Goal: Transaction & Acquisition: Purchase product/service

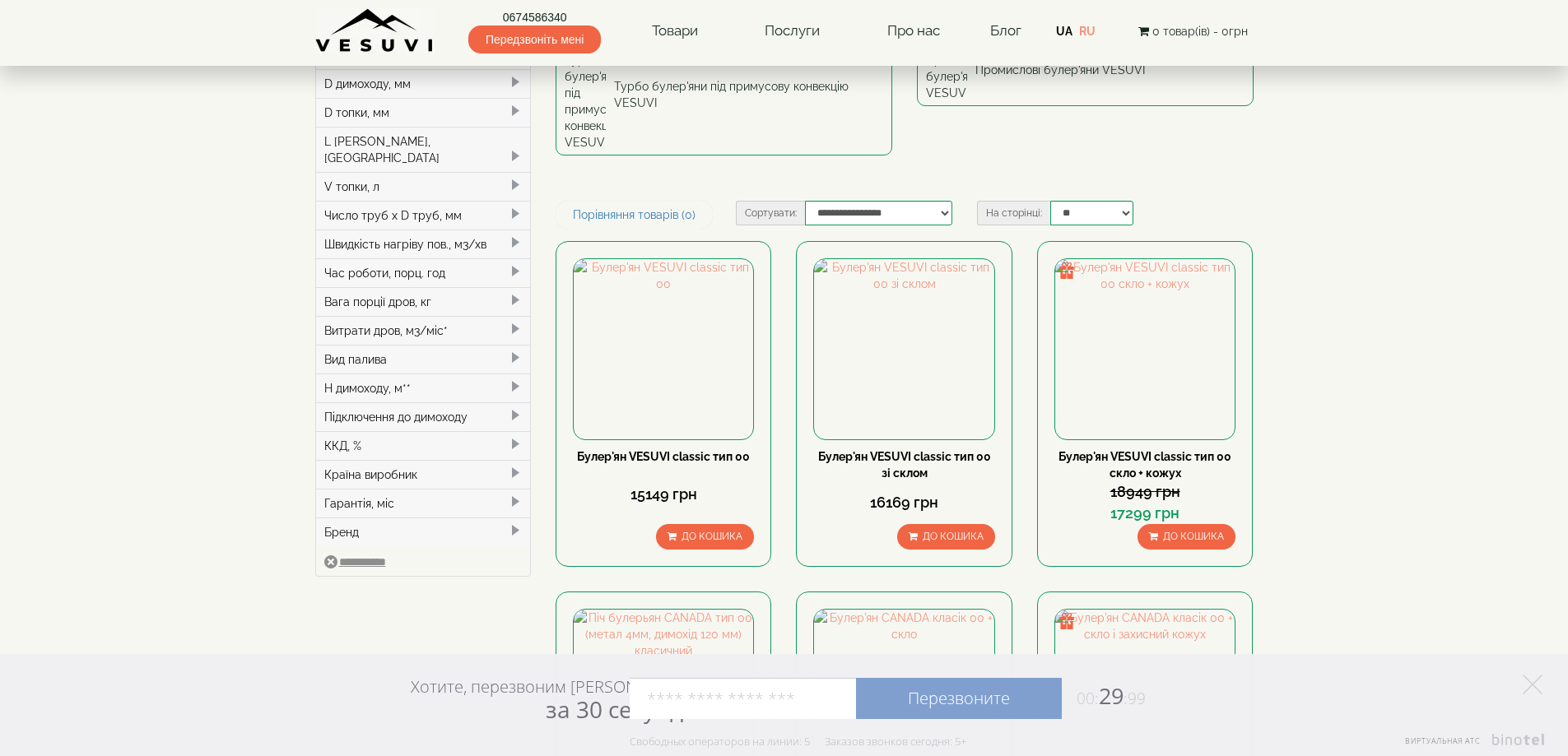
scroll to position [329, 0]
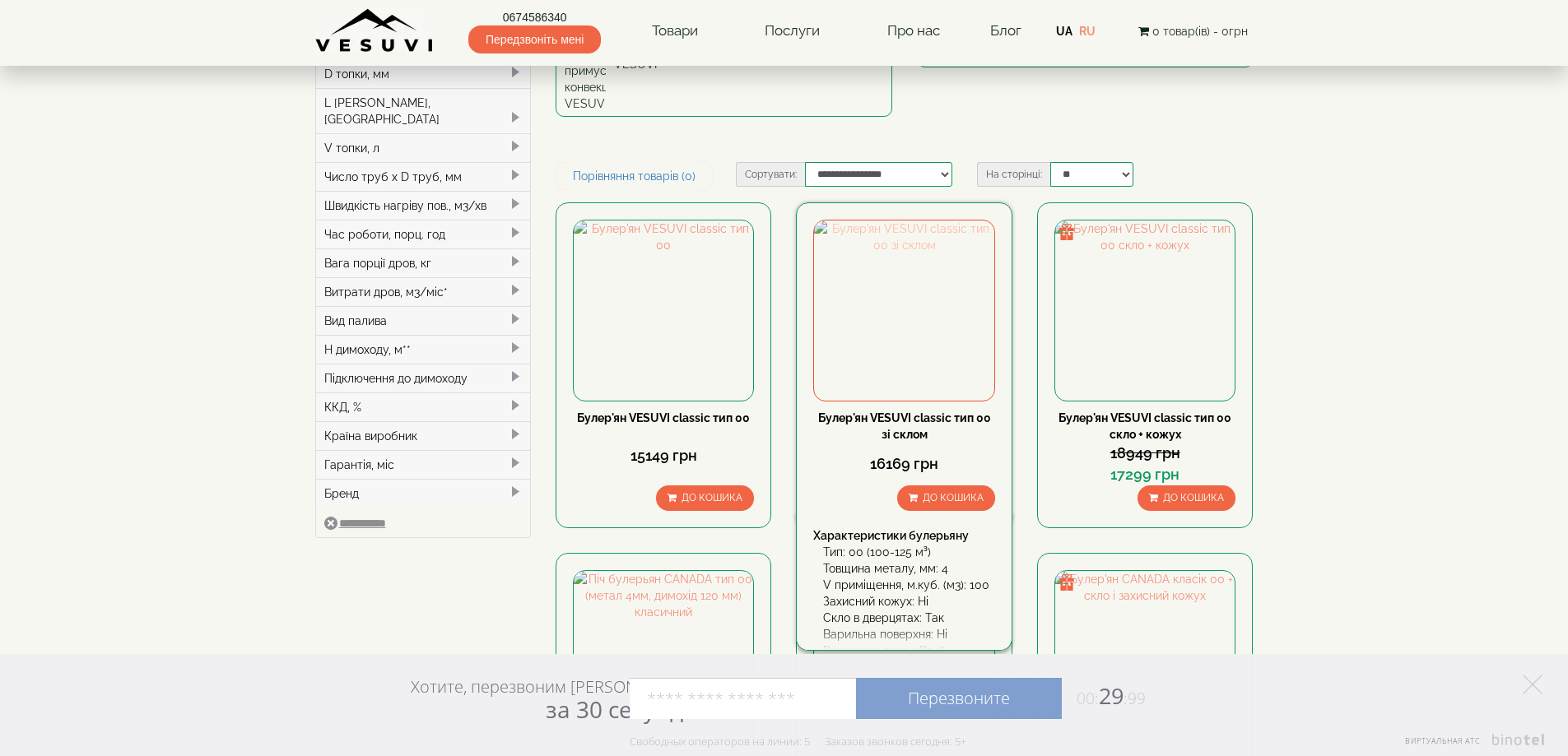
click at [909, 221] on img at bounding box center [903, 310] width 179 height 179
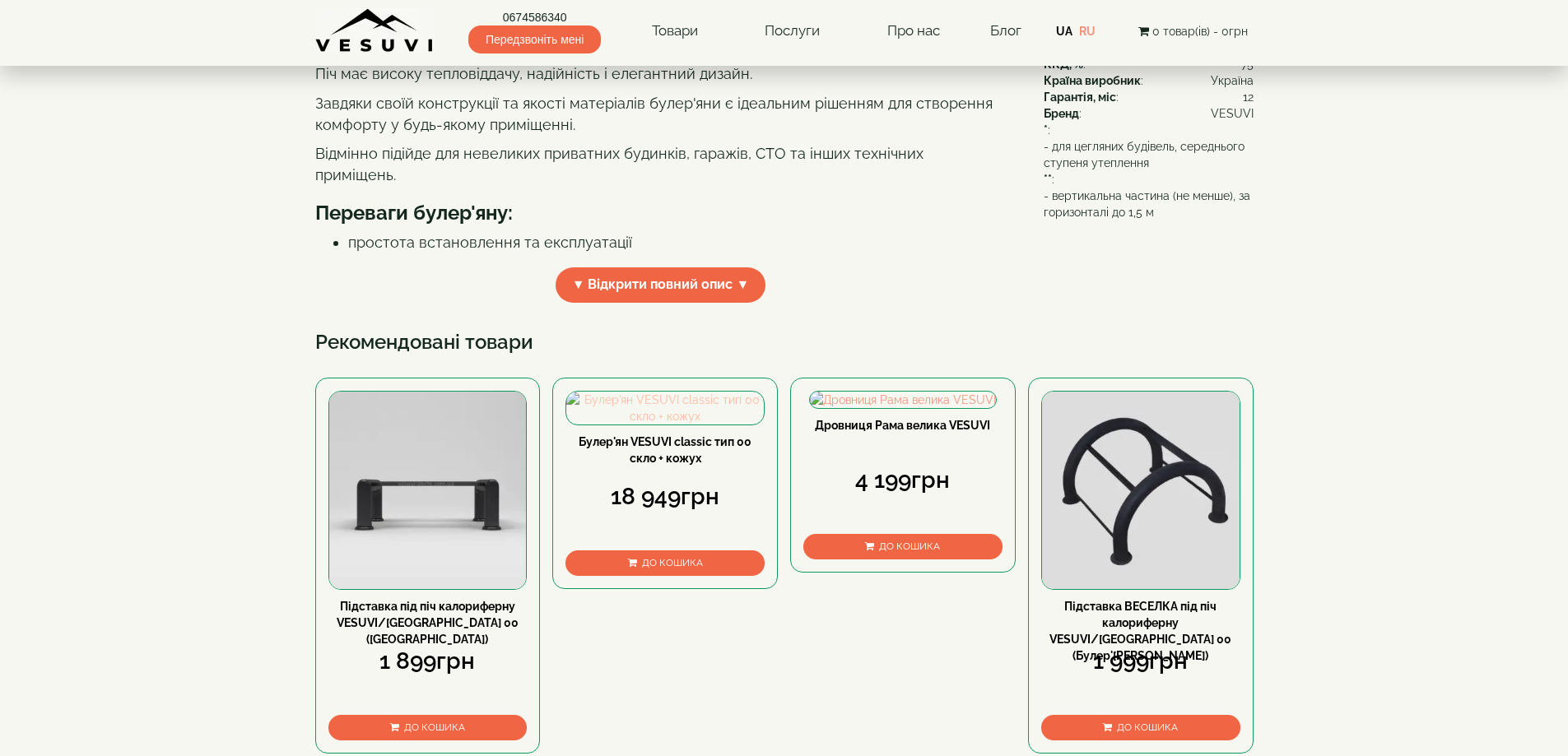
scroll to position [494, 0]
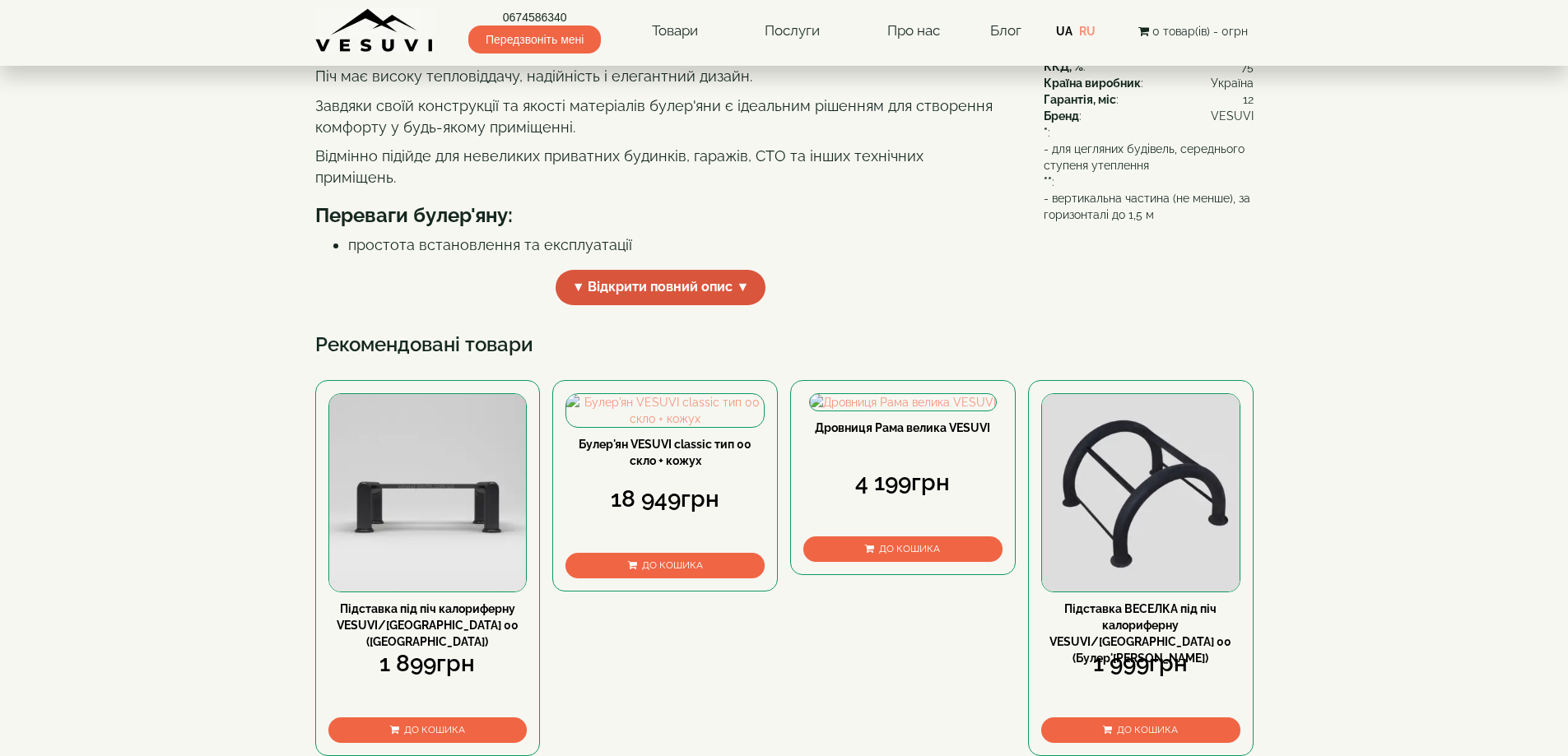
click at [738, 305] on span "▼ Відкрити повний опис ▼" at bounding box center [660, 287] width 210 height 35
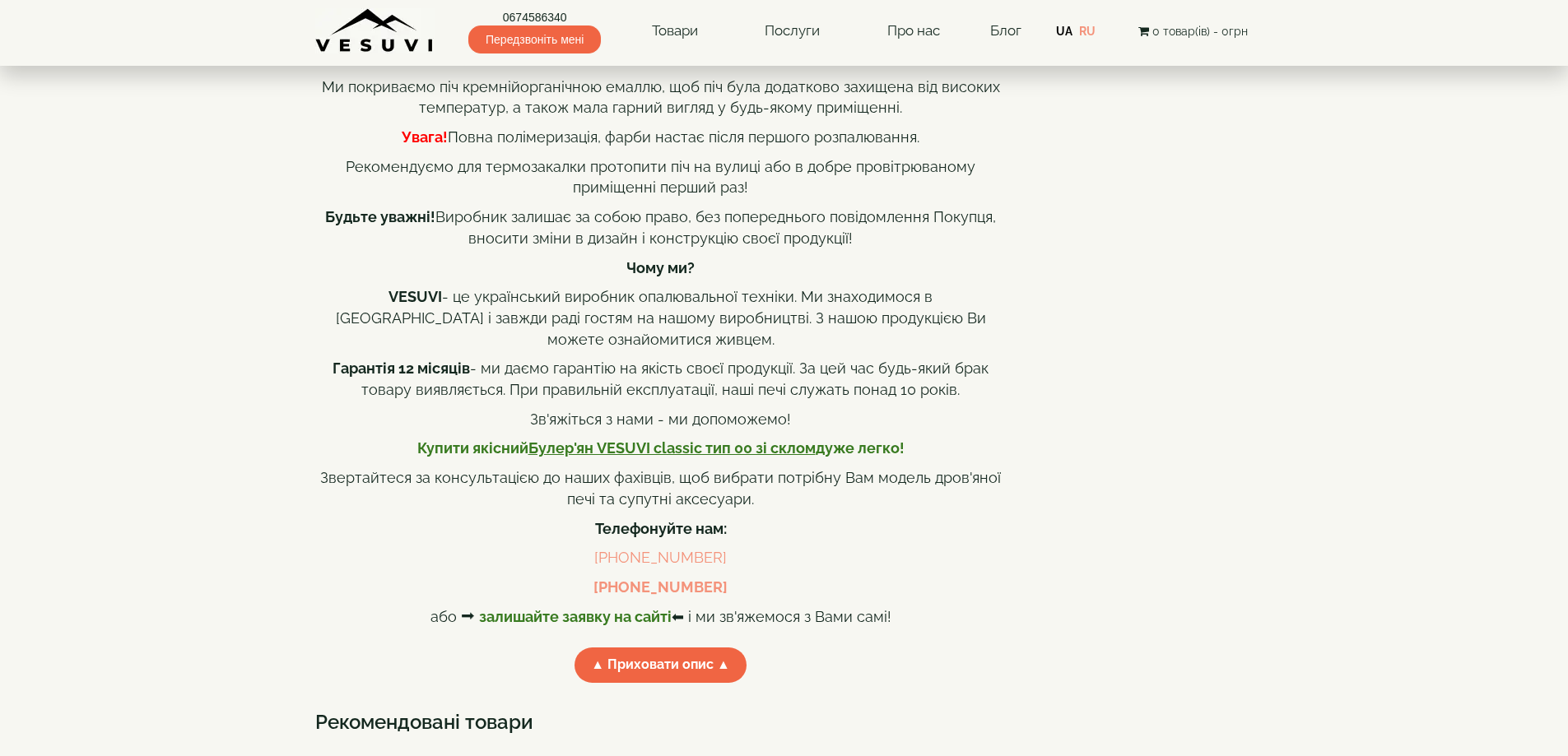
scroll to position [1399, 0]
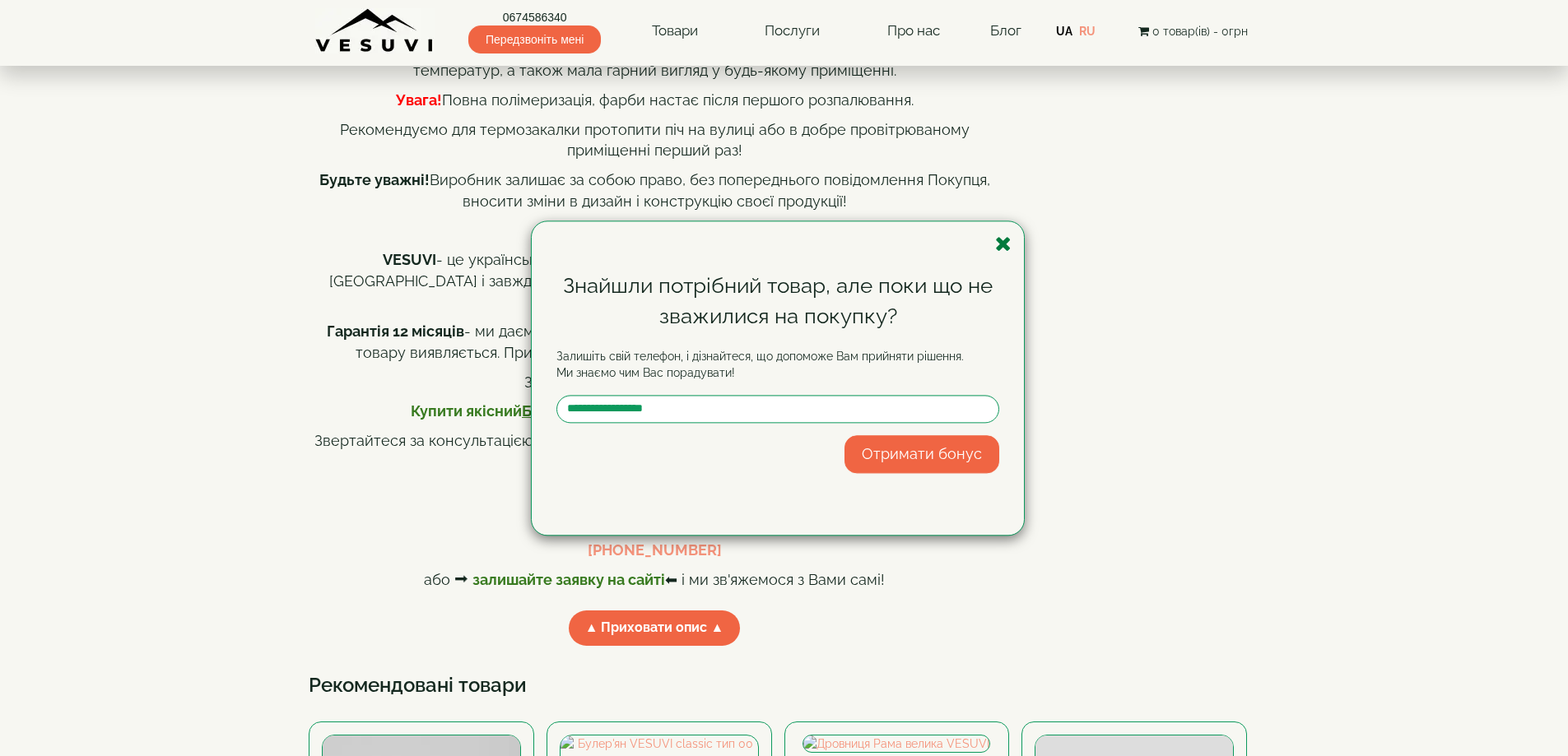
click at [1009, 244] on icon "button" at bounding box center [1003, 244] width 16 height 21
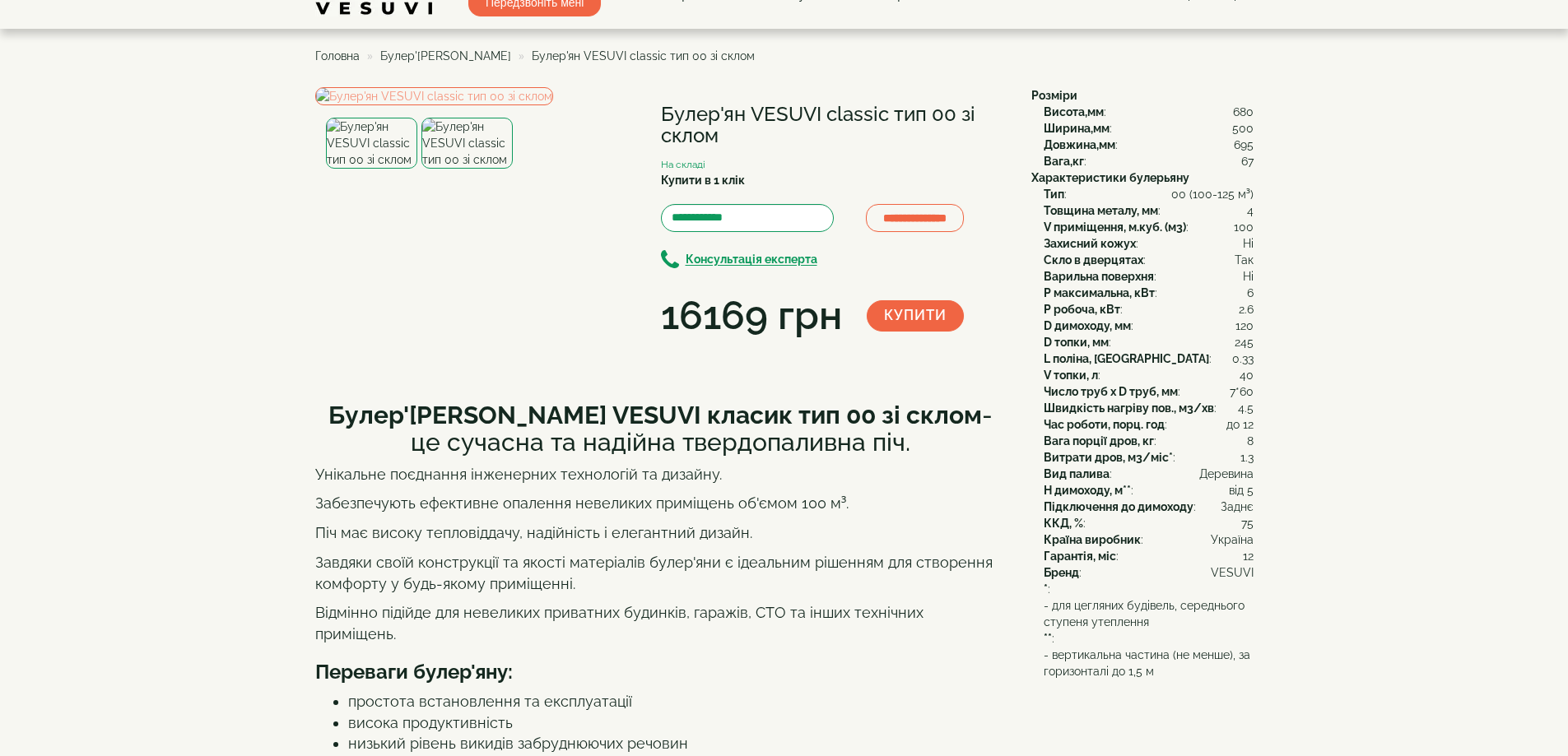
scroll to position [0, 0]
